Goal: Book appointment/travel/reservation

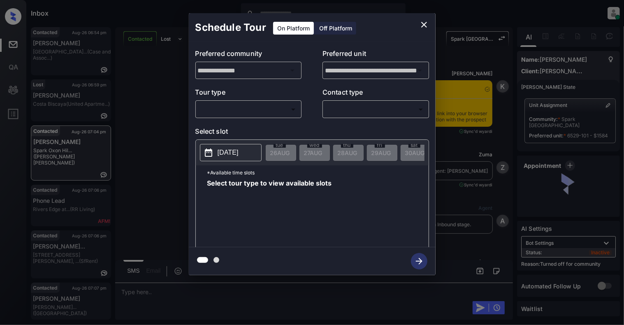
scroll to position [4221, 0]
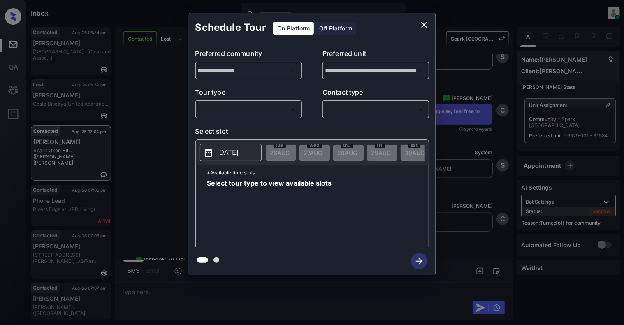
click at [228, 104] on body "Inbox Cynthia Montañez Online Set yourself offline Set yourself on break Profil…" at bounding box center [312, 162] width 624 height 325
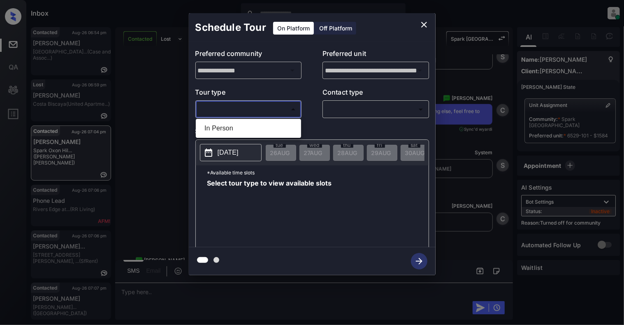
click at [226, 124] on li "In Person" at bounding box center [248, 128] width 101 height 15
type input "********"
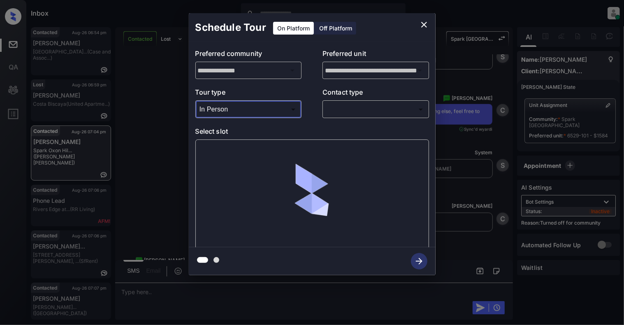
click at [345, 112] on body "Inbox Cynthia Montañez Online Set yourself offline Set yourself on break Profil…" at bounding box center [312, 162] width 624 height 325
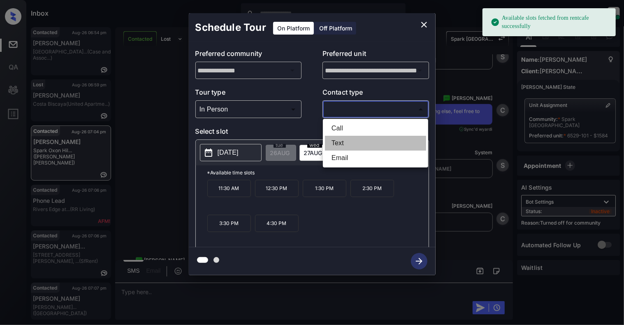
click at [345, 145] on li "Text" at bounding box center [375, 143] width 101 height 15
type input "****"
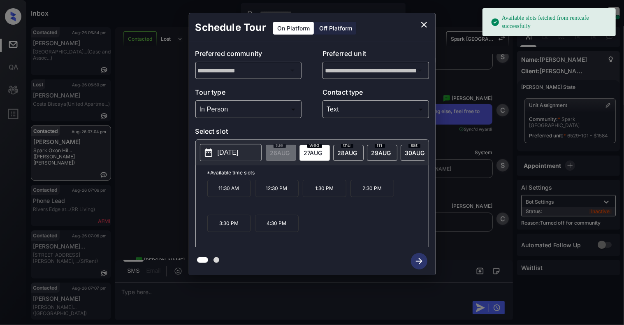
click at [235, 148] on p "[DATE]" at bounding box center [228, 153] width 21 height 10
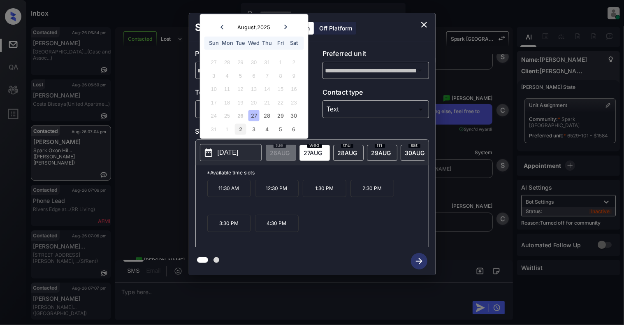
click at [244, 125] on div "2" at bounding box center [240, 128] width 11 height 11
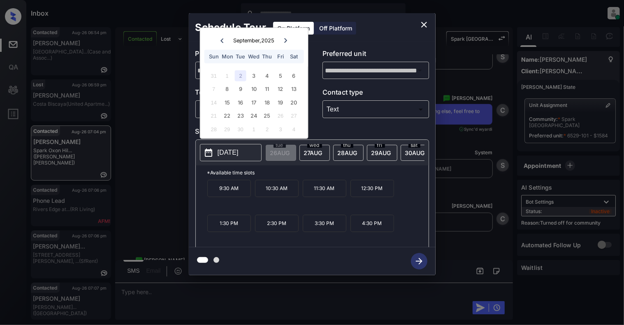
click at [424, 20] on icon "close" at bounding box center [424, 25] width 10 height 10
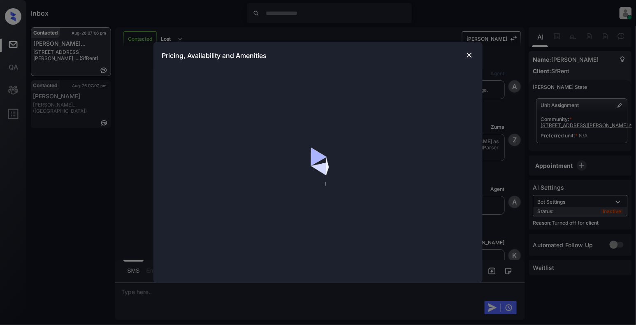
scroll to position [2137, 0]
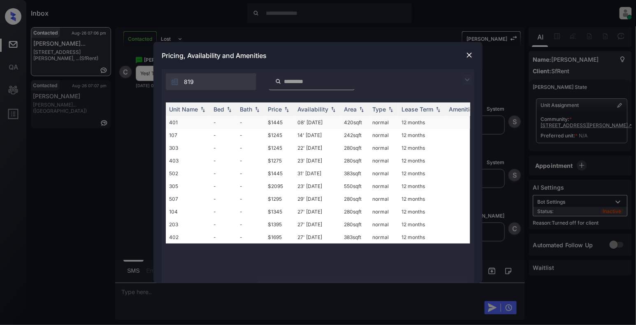
click at [175, 123] on td "401" at bounding box center [188, 122] width 44 height 13
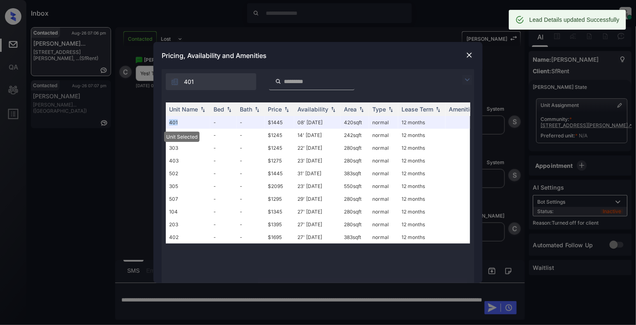
click at [467, 53] on img at bounding box center [469, 55] width 8 height 8
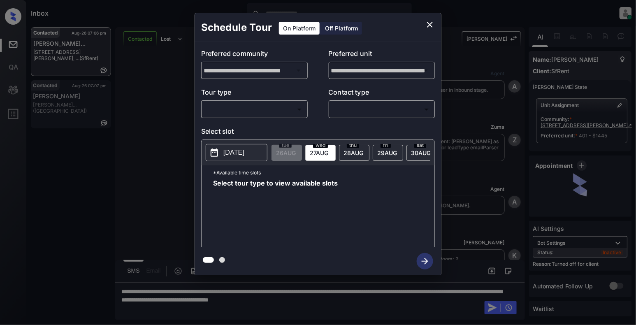
scroll to position [2191, 0]
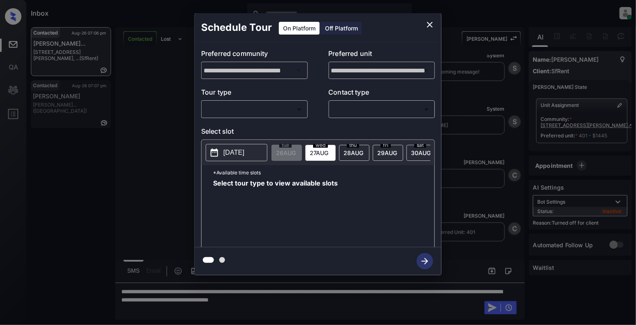
click at [343, 22] on div "Off Platform" at bounding box center [341, 28] width 41 height 13
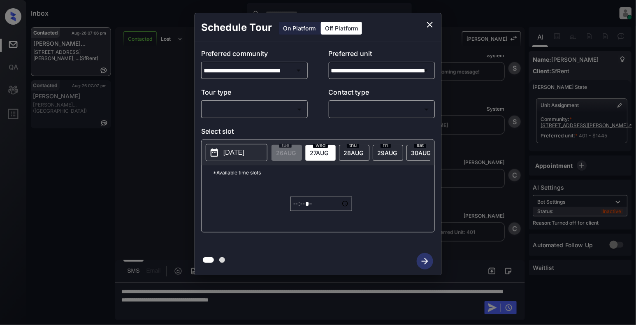
click at [252, 106] on body "Inbox Cynthia Montañez Online Set yourself offline Set yourself on break Profil…" at bounding box center [318, 162] width 636 height 325
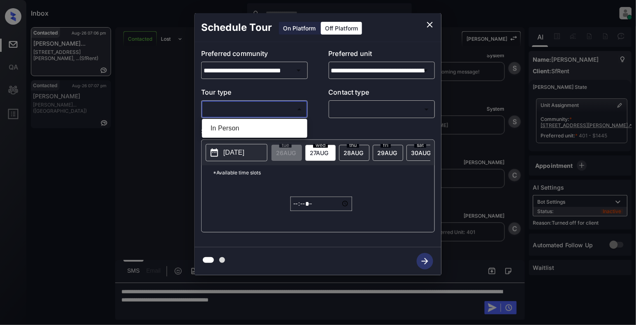
click at [237, 131] on li "In Person" at bounding box center [254, 128] width 101 height 15
type input "********"
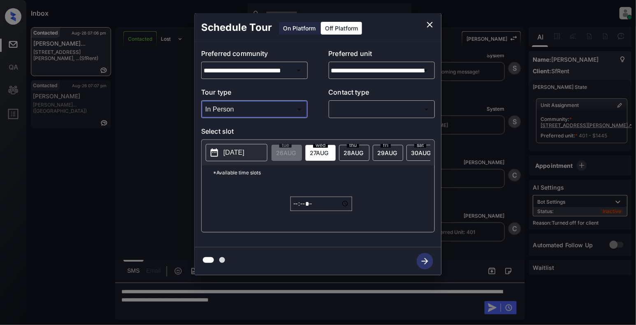
click at [383, 108] on body "Inbox Cynthia Montañez Online Set yourself offline Set yourself on break Profil…" at bounding box center [318, 162] width 636 height 325
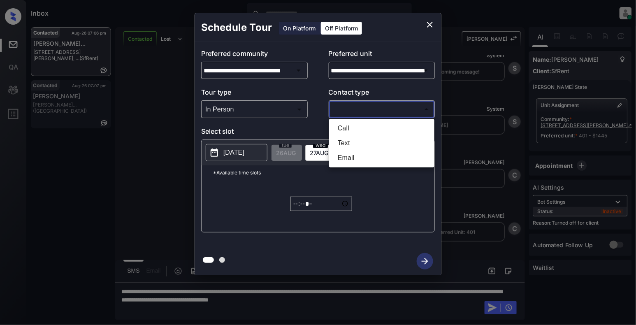
click at [362, 141] on li "Text" at bounding box center [381, 143] width 101 height 15
type input "****"
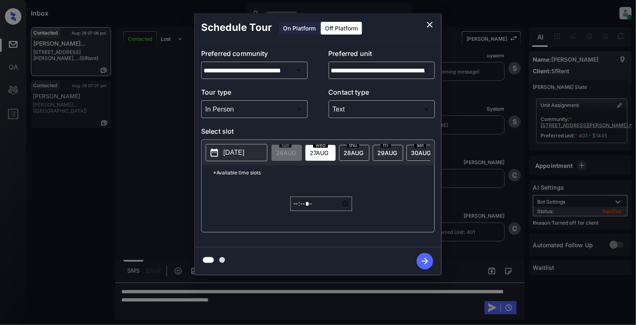
drag, startPoint x: 212, startPoint y: 147, endPoint x: 219, endPoint y: 150, distance: 7.4
click at [211, 147] on button "[DATE]" at bounding box center [237, 152] width 62 height 17
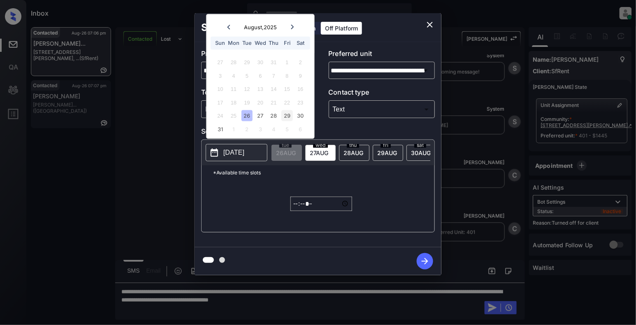
click at [282, 111] on div "29" at bounding box center [286, 115] width 11 height 11
click at [268, 116] on div "28" at bounding box center [273, 115] width 11 height 11
type input "**********"
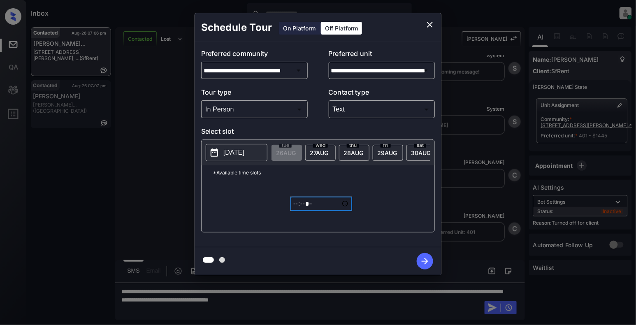
click at [298, 211] on input "*****" at bounding box center [321, 204] width 62 height 14
type input "*****"
click at [357, 151] on span "28 AUG" at bounding box center [353, 152] width 20 height 7
click at [234, 152] on p "[DATE]" at bounding box center [233, 153] width 21 height 10
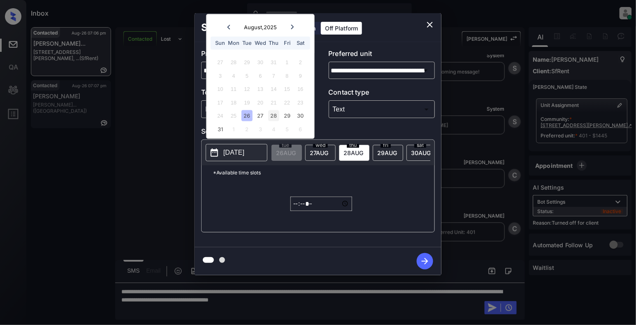
click at [277, 115] on div "28" at bounding box center [273, 115] width 11 height 11
click at [390, 230] on div "*Available time slots ***** ​" at bounding box center [317, 198] width 233 height 67
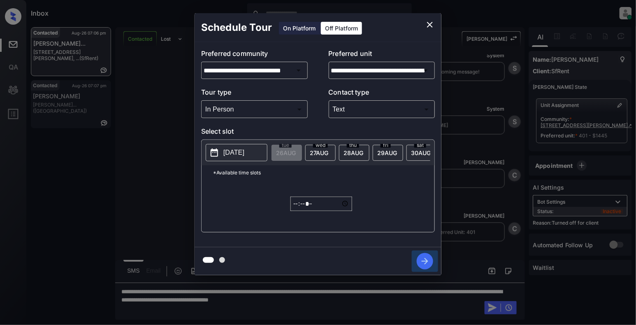
click at [426, 257] on icon "button" at bounding box center [425, 261] width 16 height 16
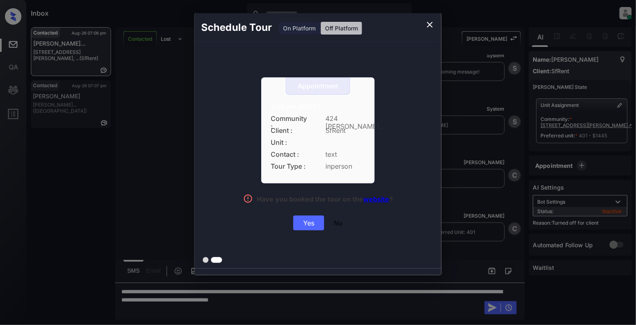
click at [304, 229] on div "Yes" at bounding box center [308, 222] width 31 height 15
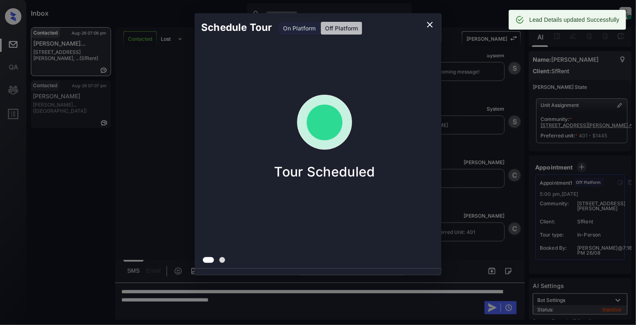
click at [430, 23] on icon "close" at bounding box center [430, 25] width 6 height 6
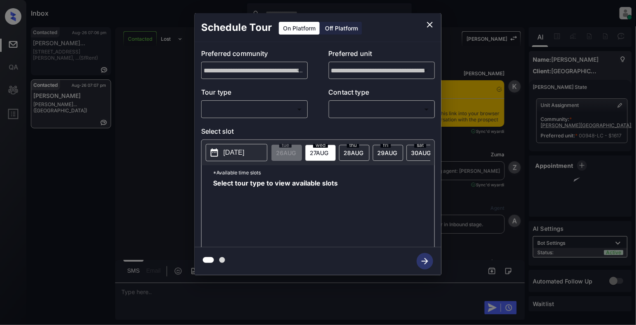
scroll to position [949, 0]
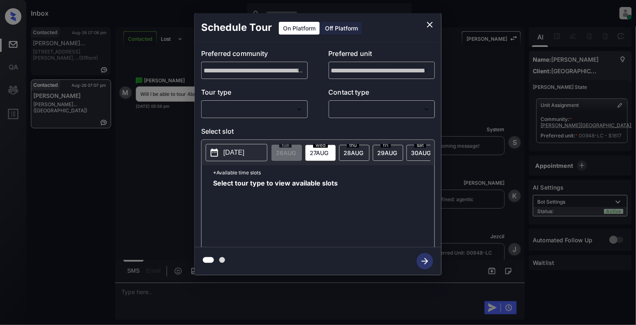
click at [235, 109] on body "Inbox Cynthia Montañez Online Set yourself offline Set yourself on break Profil…" at bounding box center [318, 162] width 636 height 325
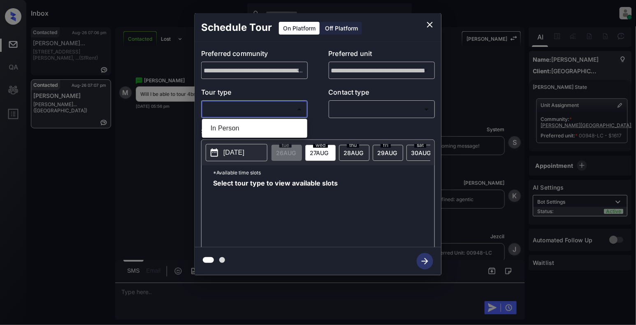
click at [229, 139] on div at bounding box center [318, 162] width 636 height 325
click at [271, 111] on body "Inbox Cynthia Montañez Online Set yourself offline Set yourself on break Profil…" at bounding box center [318, 162] width 636 height 325
click at [260, 126] on li "In Person" at bounding box center [254, 128] width 101 height 15
type input "********"
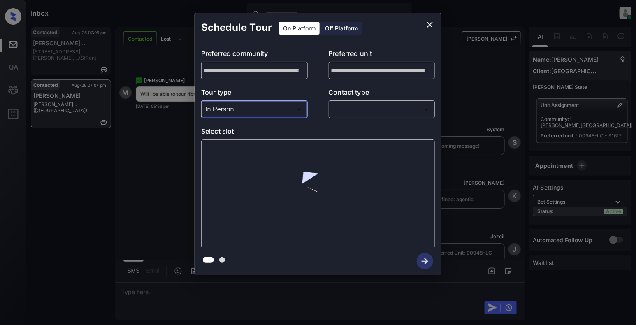
click at [385, 112] on body "Inbox Cynthia Montañez Online Set yourself offline Set yourself on break Profil…" at bounding box center [318, 162] width 636 height 325
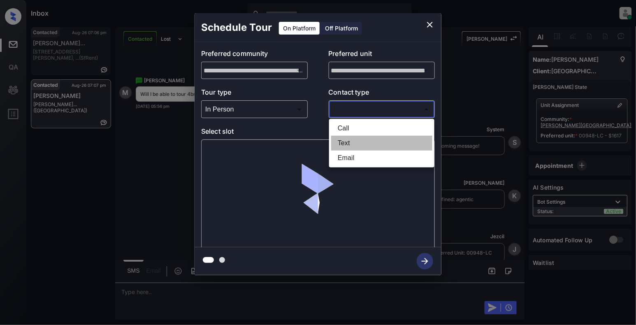
click at [348, 143] on li "Text" at bounding box center [381, 143] width 101 height 15
type input "****"
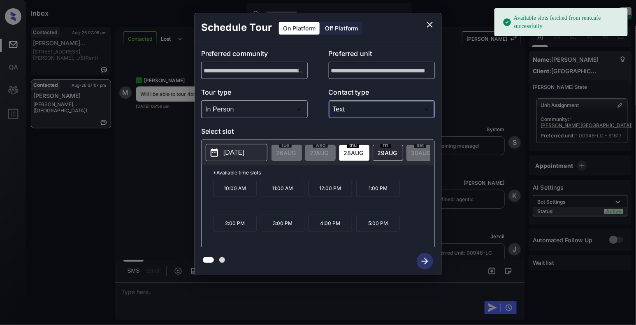
click at [213, 153] on icon at bounding box center [214, 153] width 10 height 10
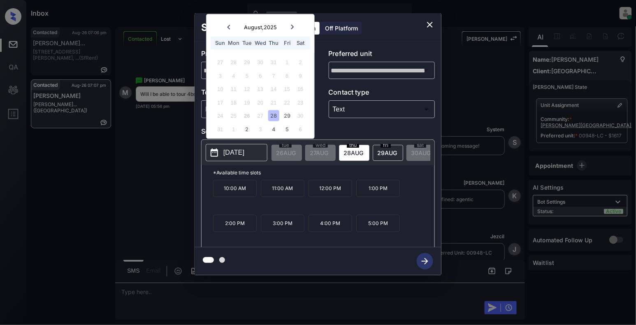
click at [433, 21] on icon "close" at bounding box center [430, 25] width 10 height 10
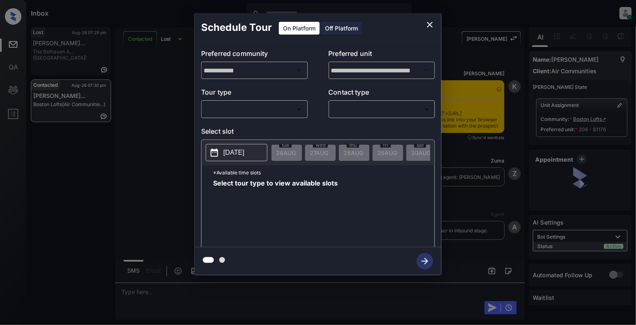
scroll to position [584, 0]
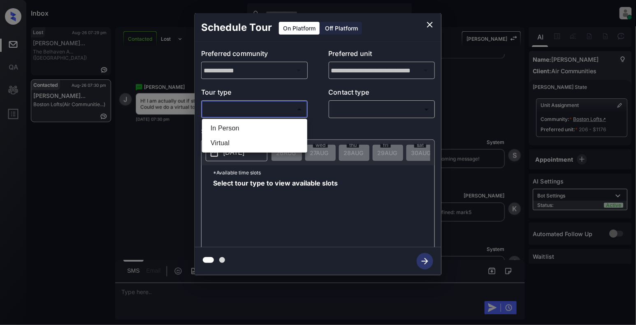
click at [232, 107] on body "Inbox [PERSON_NAME] Online Set yourself offline Set yourself on break Profile S…" at bounding box center [318, 162] width 636 height 325
click at [433, 22] on div at bounding box center [318, 162] width 636 height 325
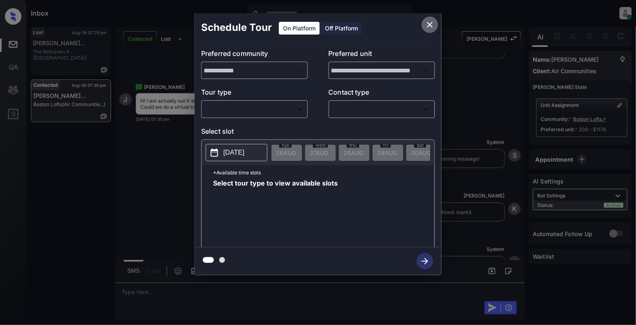
click at [429, 22] on icon "close" at bounding box center [430, 25] width 10 height 10
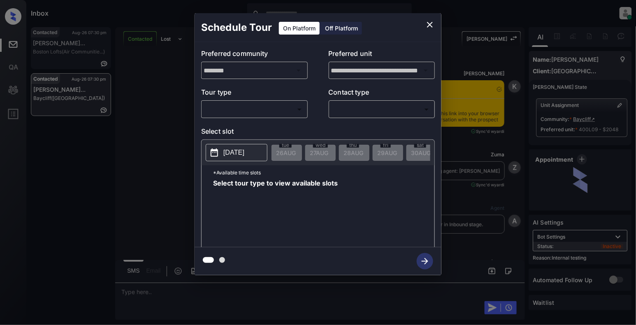
scroll to position [1928, 0]
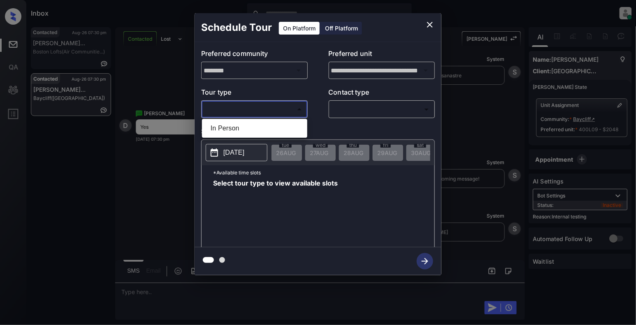
click at [247, 106] on body "Inbox [PERSON_NAME] Online Set yourself offline Set yourself on break Profile S…" at bounding box center [318, 162] width 636 height 325
click at [228, 132] on li "In Person" at bounding box center [254, 128] width 101 height 15
type input "********"
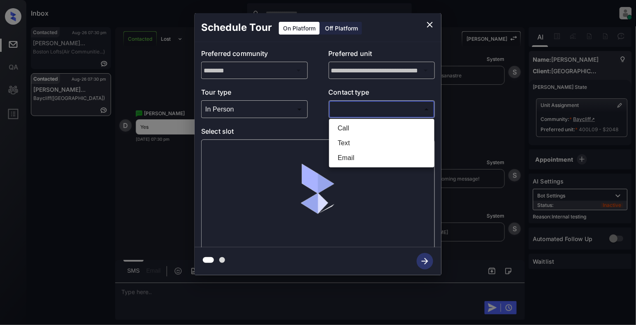
click at [362, 109] on body "Inbox [PERSON_NAME] Online Set yourself offline Set yourself on break Profile S…" at bounding box center [318, 162] width 636 height 325
click at [340, 140] on li "Text" at bounding box center [381, 143] width 101 height 15
type input "****"
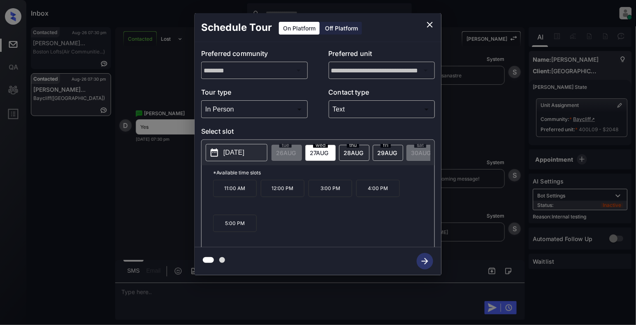
click at [297, 194] on p "12:00 PM" at bounding box center [283, 188] width 44 height 17
click at [423, 262] on icon "button" at bounding box center [424, 261] width 7 height 7
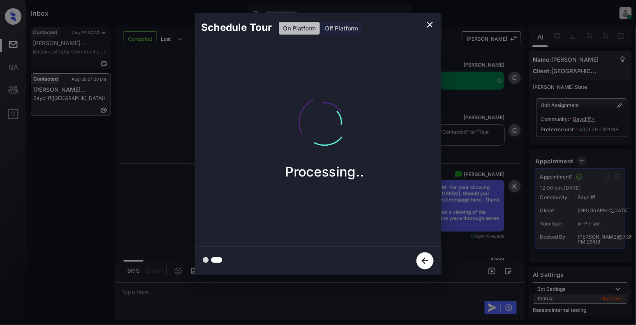
scroll to position [2175, 0]
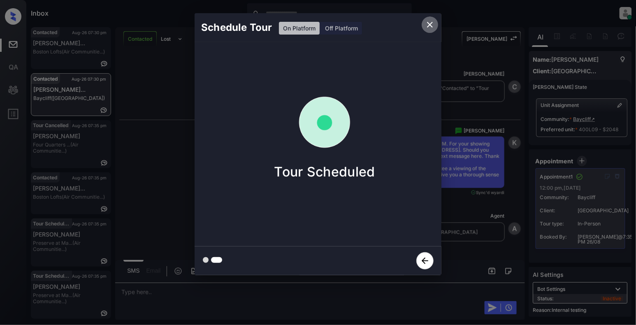
click at [433, 25] on icon "close" at bounding box center [430, 25] width 10 height 10
